Goal: Task Accomplishment & Management: Manage account settings

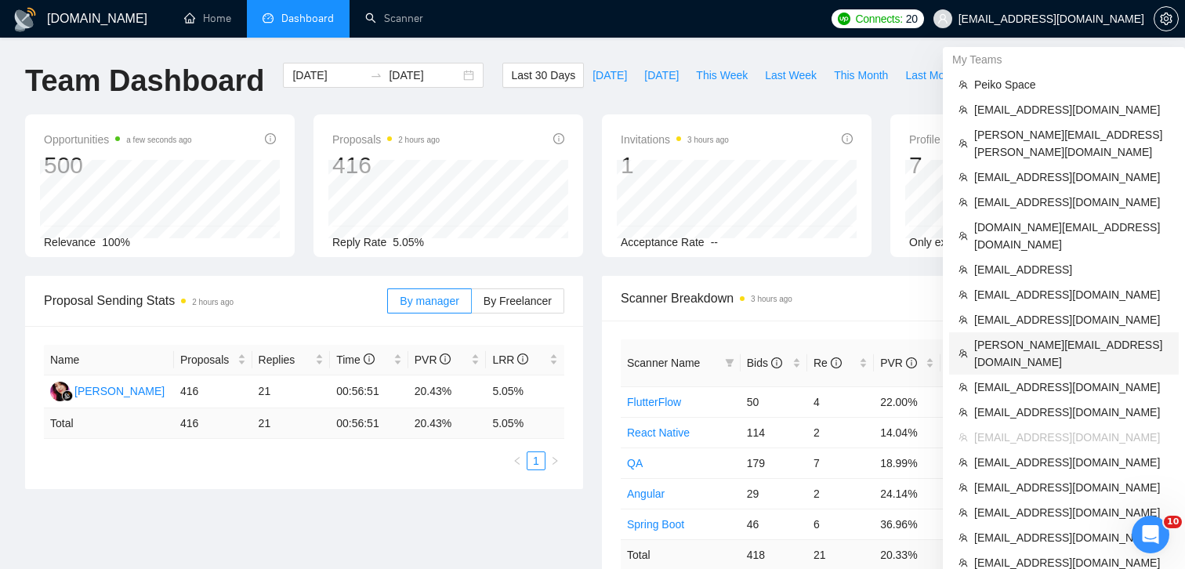
click at [1015, 336] on span "matias@email-engineers.com" at bounding box center [1071, 353] width 195 height 34
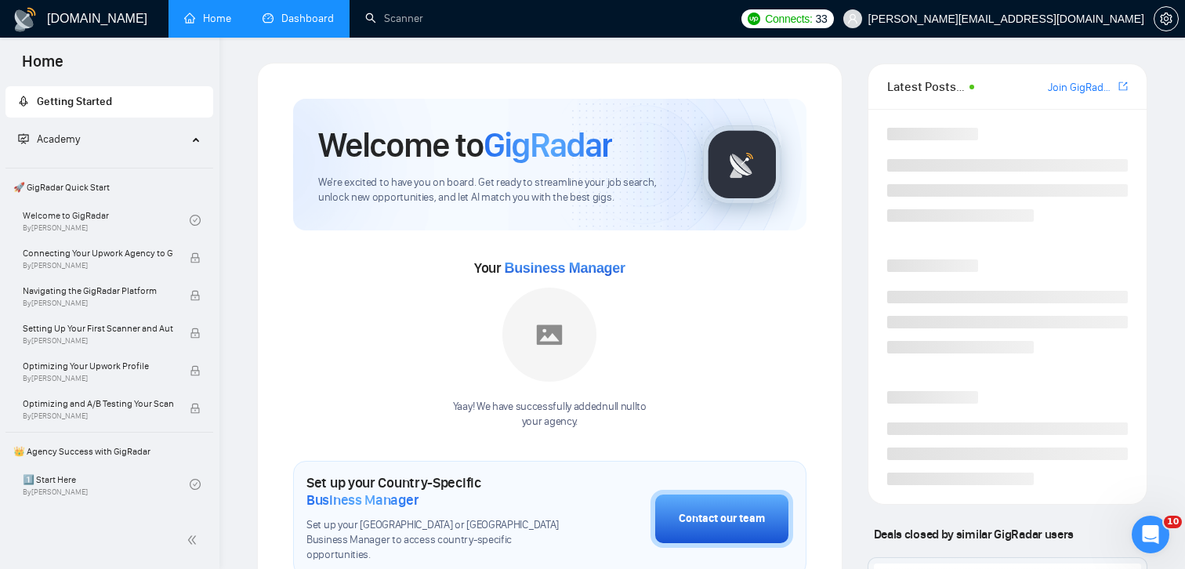
click at [308, 14] on link "Dashboard" at bounding box center [297, 18] width 71 height 13
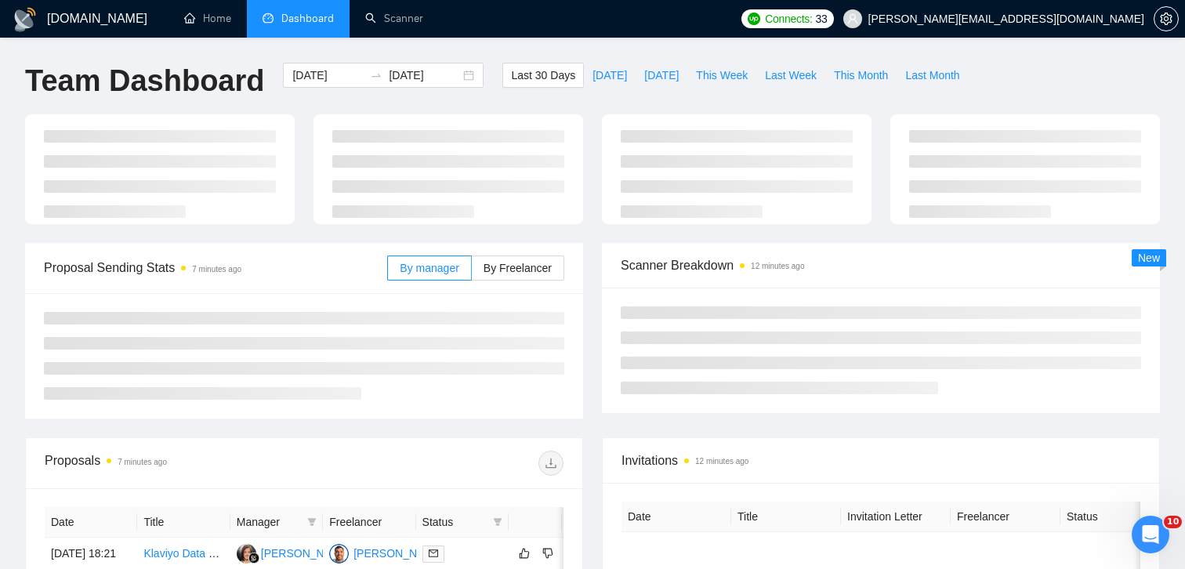
type input "[DATE]"
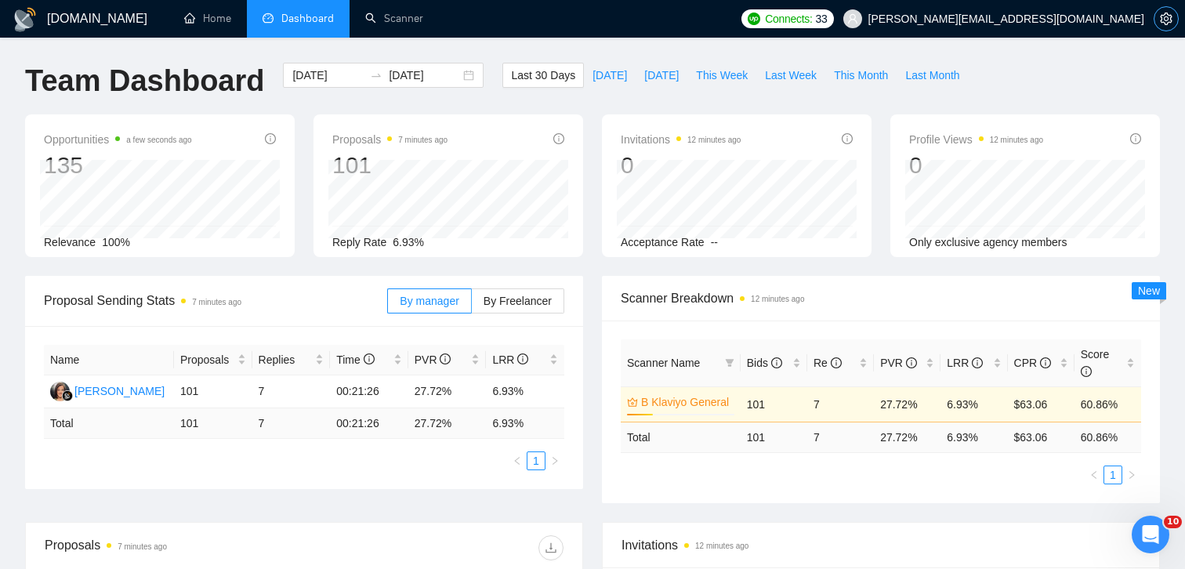
click at [1163, 23] on icon "setting" at bounding box center [1166, 19] width 13 height 13
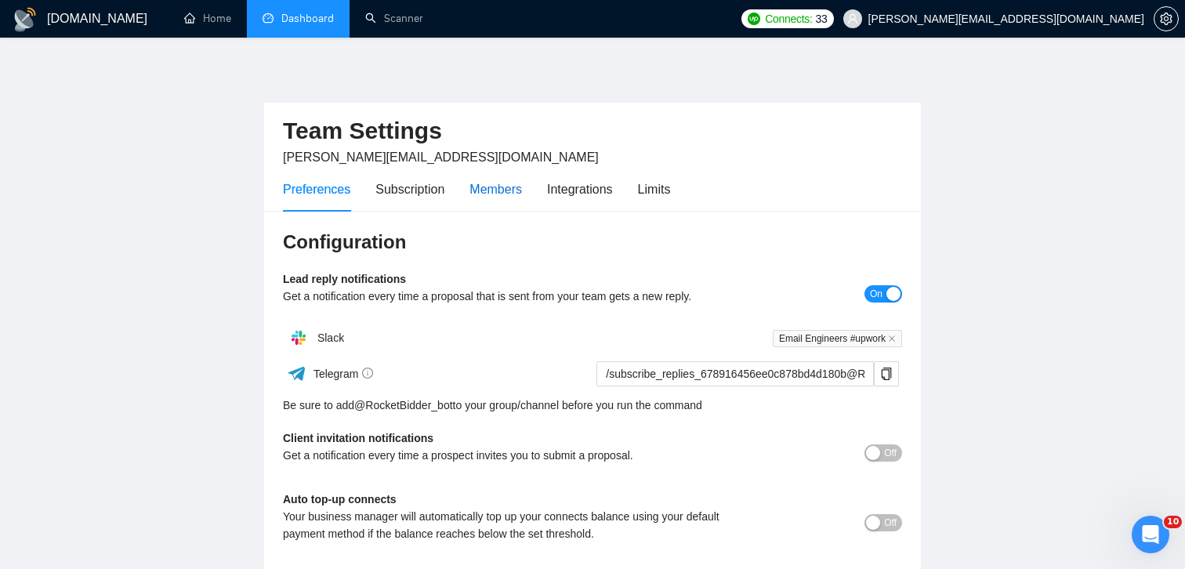
click at [505, 186] on div "Members" at bounding box center [495, 189] width 52 height 20
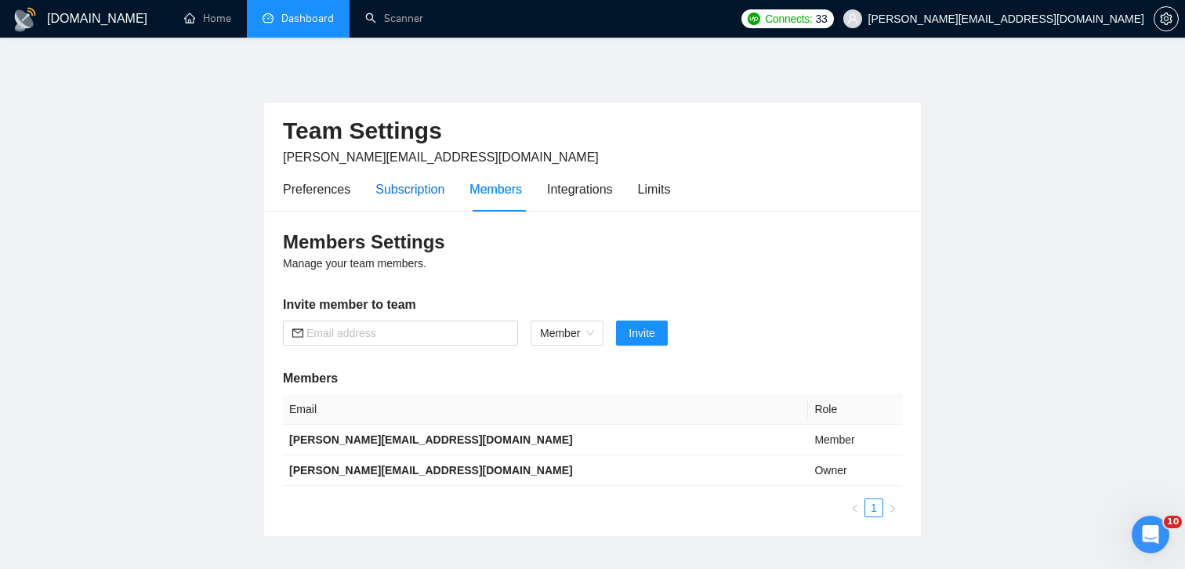
click at [414, 194] on div "Subscription" at bounding box center [409, 189] width 69 height 20
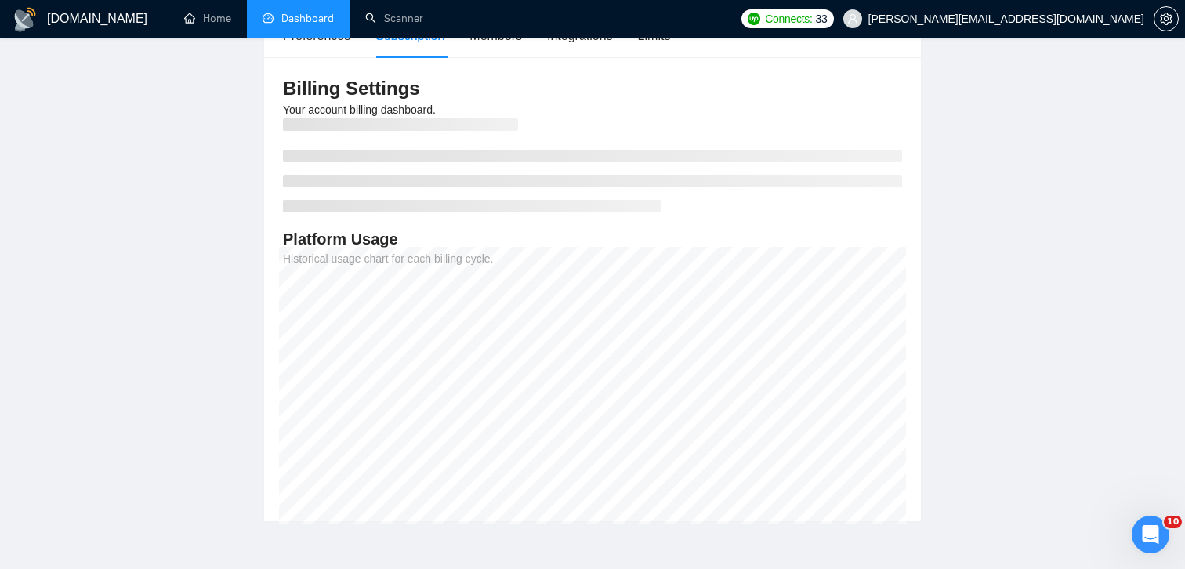
scroll to position [157, 0]
